Goal: Navigation & Orientation: Find specific page/section

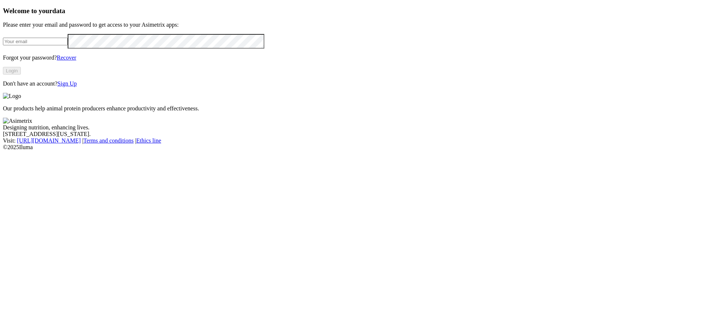
click at [68, 45] on input "email" at bounding box center [35, 42] width 65 height 8
type input "[EMAIL_ADDRESS][DOMAIN_NAME]"
click input "submit" at bounding box center [0, 0] width 0 height 0
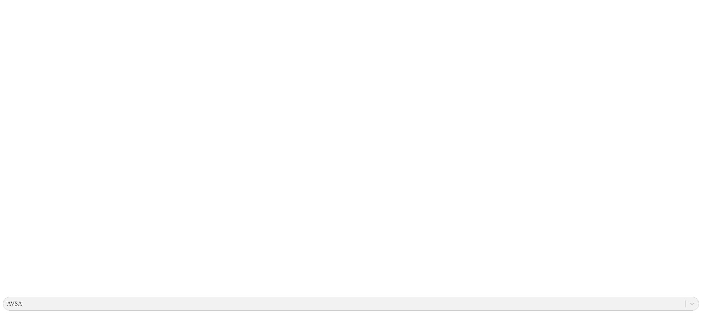
click at [16, 11] on icon at bounding box center [14, 149] width 23 height 292
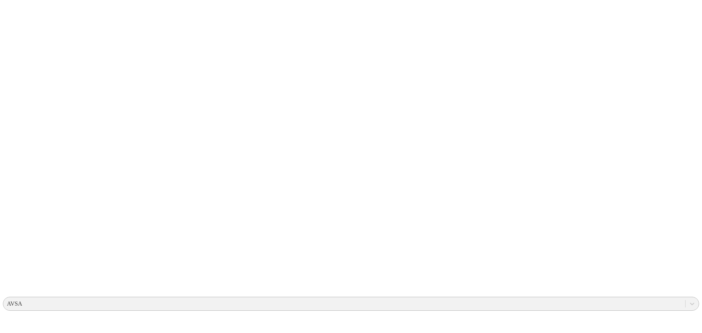
click at [22, 300] on div "AVSA" at bounding box center [14, 303] width 15 height 7
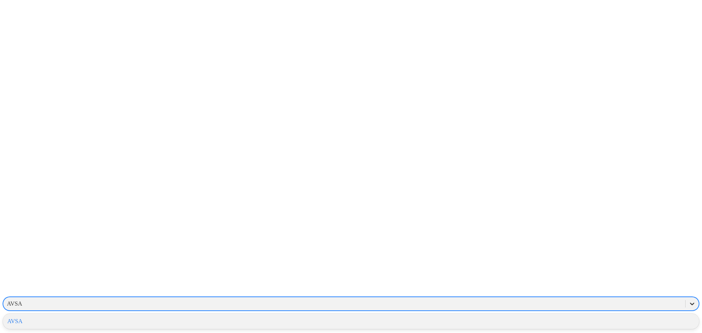
click at [688, 300] on icon at bounding box center [691, 303] width 7 height 7
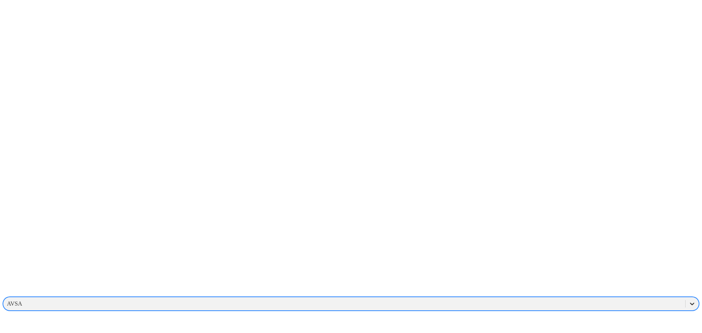
click at [688, 300] on icon at bounding box center [691, 303] width 7 height 7
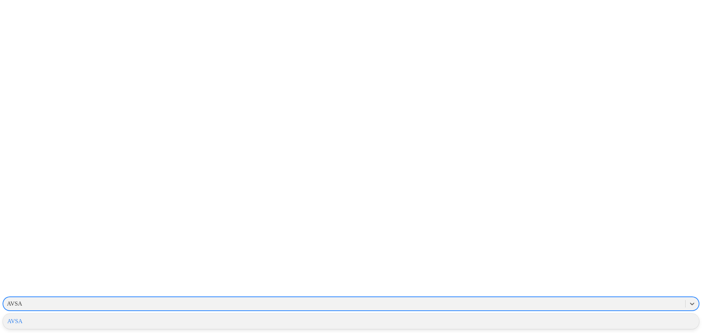
click at [613, 315] on div "AVSA" at bounding box center [351, 321] width 696 height 12
